Goal: Understand process/instructions: Learn how to perform a task or action

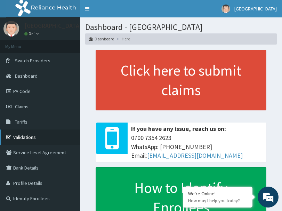
click at [38, 142] on link "Validations" at bounding box center [40, 136] width 80 height 15
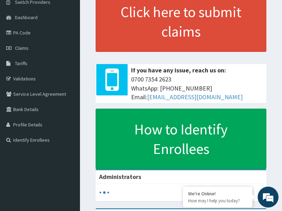
scroll to position [70, 0]
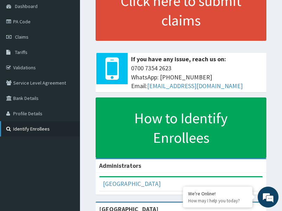
click at [30, 131] on link "Identify Enrollees" at bounding box center [40, 128] width 80 height 15
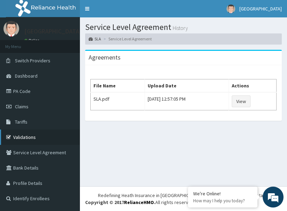
click at [20, 138] on link "Validations" at bounding box center [40, 136] width 80 height 15
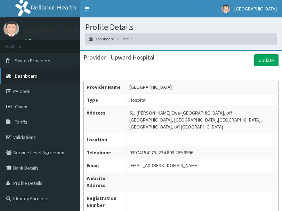
click at [37, 72] on link "Dashboard" at bounding box center [40, 75] width 80 height 15
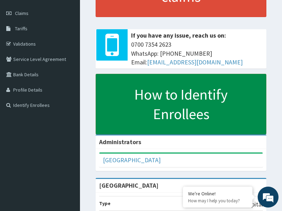
scroll to position [54, 0]
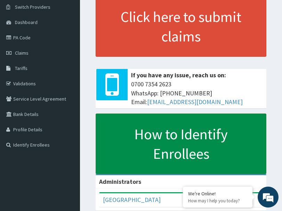
click at [175, 144] on link "How to Identify Enrollees" at bounding box center [181, 143] width 171 height 61
